Goal: Task Accomplishment & Management: Use online tool/utility

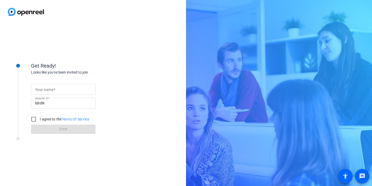
click at [63, 91] on input "Your name" at bounding box center [63, 89] width 56 height 6
type input "[PERSON_NAME]"
click at [30, 118] on input "I agree to the Terms Of Service" at bounding box center [33, 119] width 10 height 10
checkbox input "true"
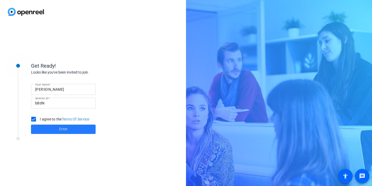
click at [49, 128] on span at bounding box center [63, 129] width 65 height 12
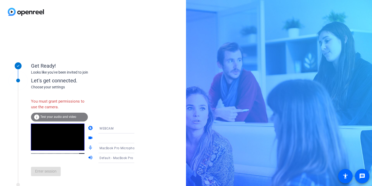
click at [136, 137] on icon at bounding box center [139, 138] width 6 height 6
click at [138, 137] on icon at bounding box center [139, 137] width 3 height 1
click at [136, 128] on icon at bounding box center [139, 128] width 6 height 6
click at [115, 118] on div at bounding box center [186, 93] width 372 height 186
click at [136, 129] on icon at bounding box center [139, 128] width 6 height 6
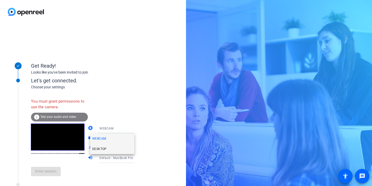
click at [109, 145] on mat-option "DESKTOP" at bounding box center [112, 148] width 44 height 10
click at [113, 125] on div "DESKTOP" at bounding box center [118, 128] width 38 height 6
click at [110, 140] on mat-option "WEBCAM" at bounding box center [112, 138] width 44 height 10
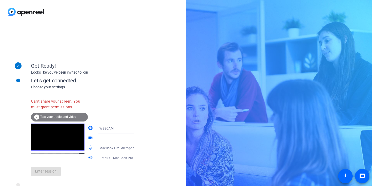
click at [123, 139] on div at bounding box center [118, 138] width 38 height 6
click at [54, 117] on span "Test your audio and video" at bounding box center [58, 117] width 36 height 4
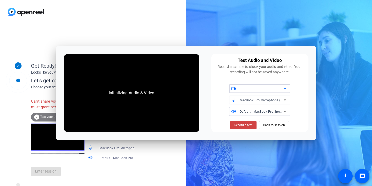
click at [279, 87] on div at bounding box center [262, 88] width 44 height 6
click at [283, 89] on icon at bounding box center [285, 88] width 6 height 6
click at [278, 126] on span "Back to session" at bounding box center [274, 125] width 22 height 10
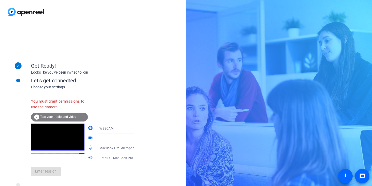
click at [123, 69] on div "Get Ready!" at bounding box center [82, 66] width 103 height 8
click at [51, 120] on div "info Test your audio and video" at bounding box center [59, 116] width 57 height 9
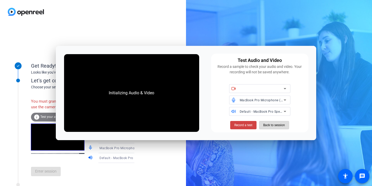
click at [277, 127] on span "Back to session" at bounding box center [274, 125] width 22 height 10
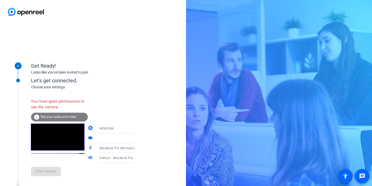
click at [51, 84] on div "Choose your settings" at bounding box center [88, 86] width 114 height 5
click at [144, 76] on div "Get Ready! Looks like you've been invited to join Let's get connected. Choose y…" at bounding box center [93, 105] width 186 height 162
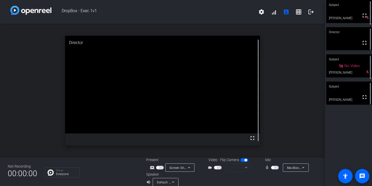
click at [218, 166] on span "button" at bounding box center [218, 167] width 8 height 4
click at [275, 167] on span "button" at bounding box center [276, 167] width 3 height 3
click at [273, 167] on button "button" at bounding box center [275, 167] width 8 height 4
click at [275, 167] on span "button" at bounding box center [276, 167] width 3 height 3
click at [273, 165] on span "button" at bounding box center [275, 167] width 8 height 4
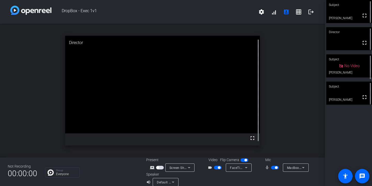
scroll to position [6, 0]
